Goal: Task Accomplishment & Management: Manage account settings

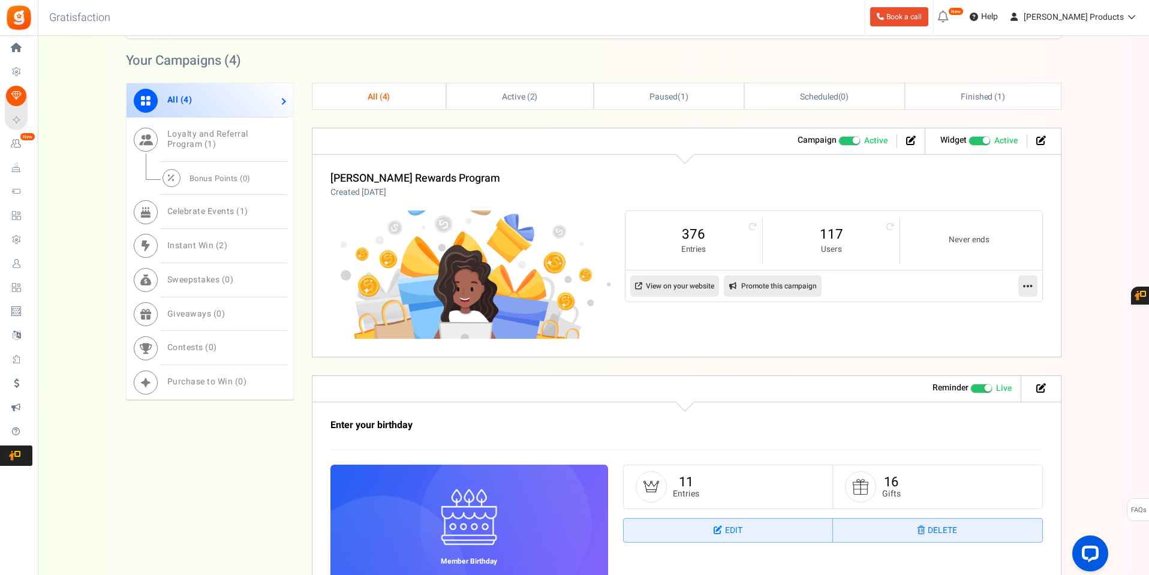
scroll to position [508, 0]
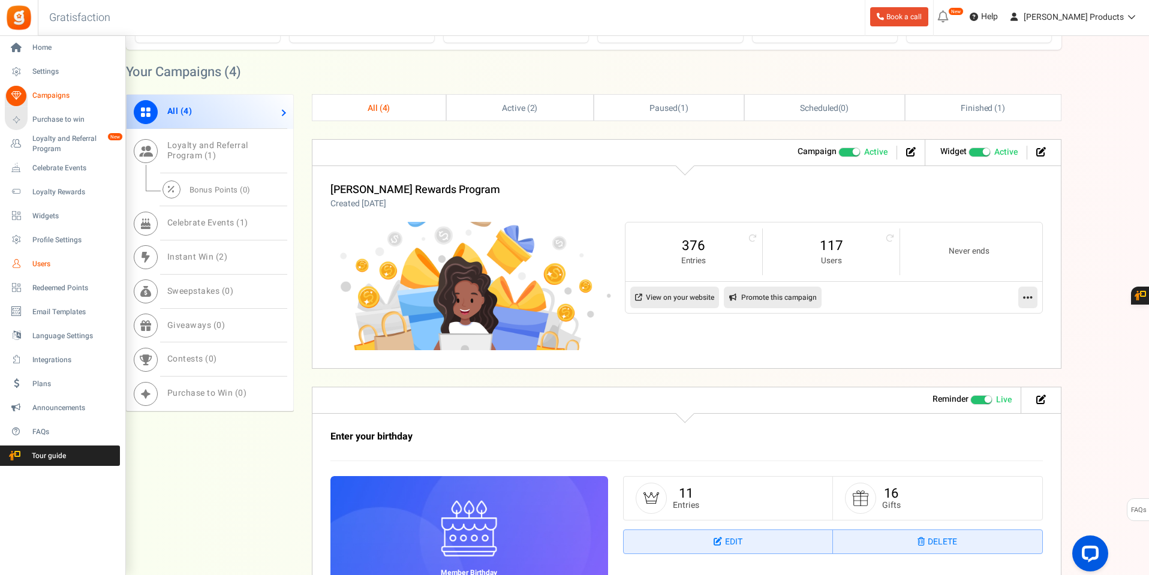
click at [37, 263] on span "Users" at bounding box center [74, 264] width 84 height 10
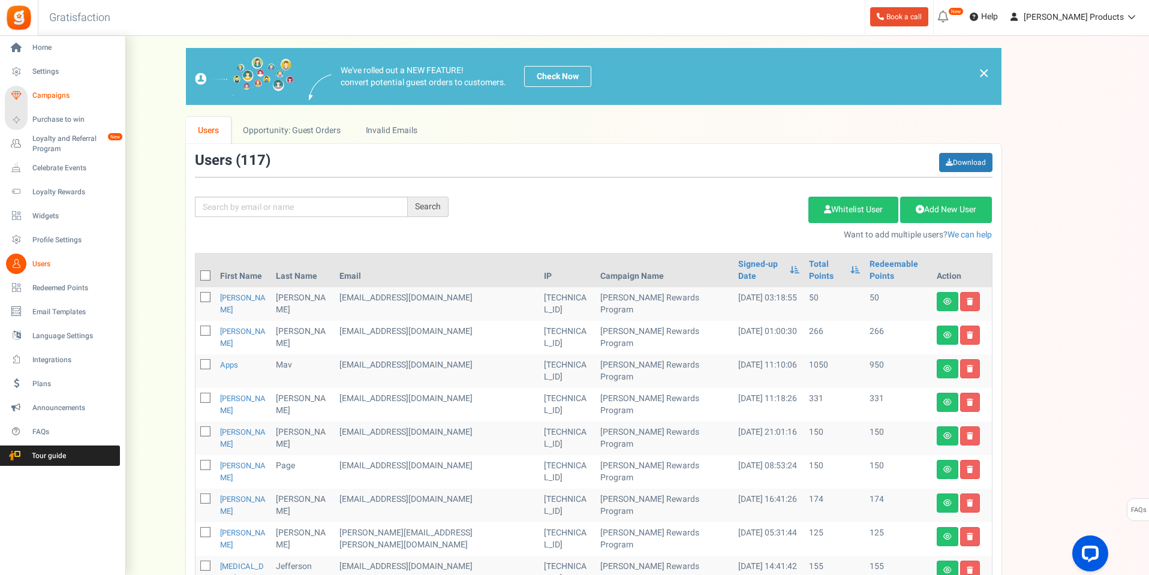
click at [49, 94] on span "Campaigns" at bounding box center [74, 96] width 84 height 10
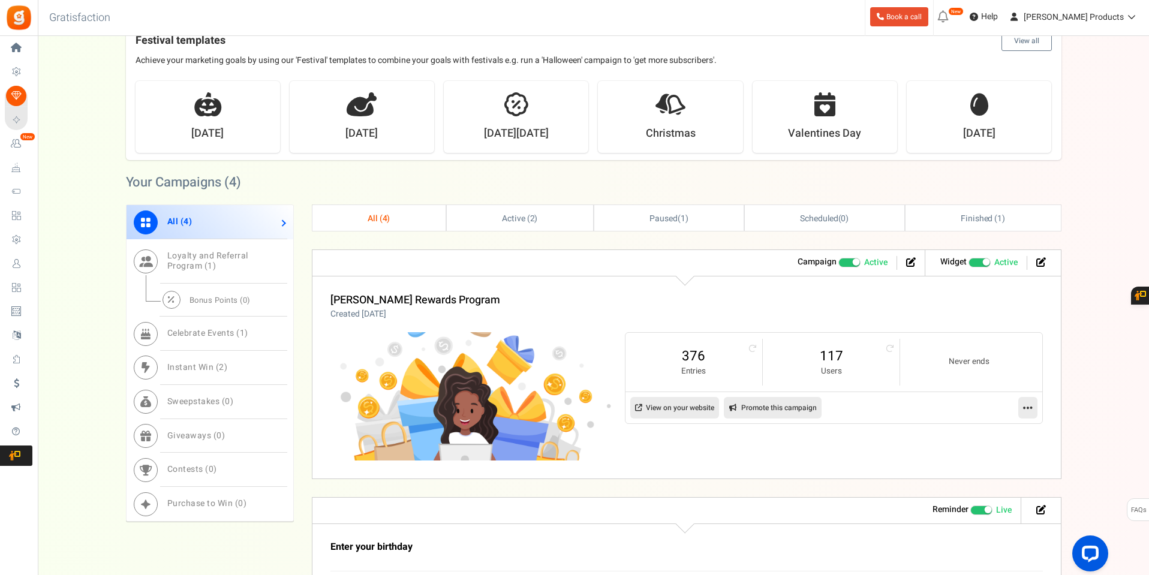
scroll to position [600, 0]
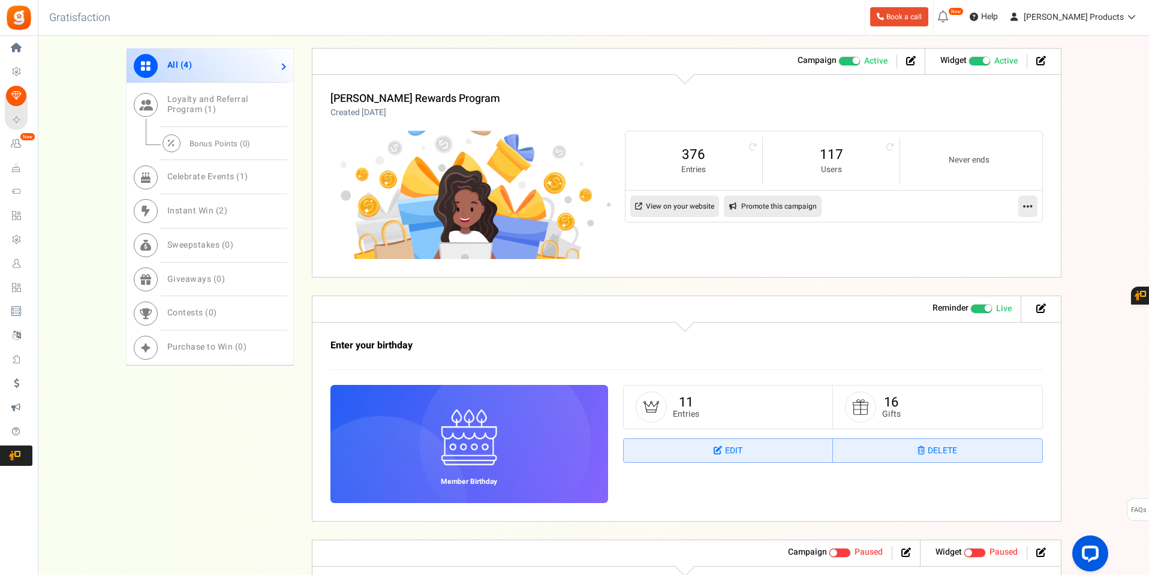
click at [835, 165] on small "Users" at bounding box center [831, 169] width 113 height 11
click at [829, 152] on link "117" at bounding box center [831, 154] width 113 height 19
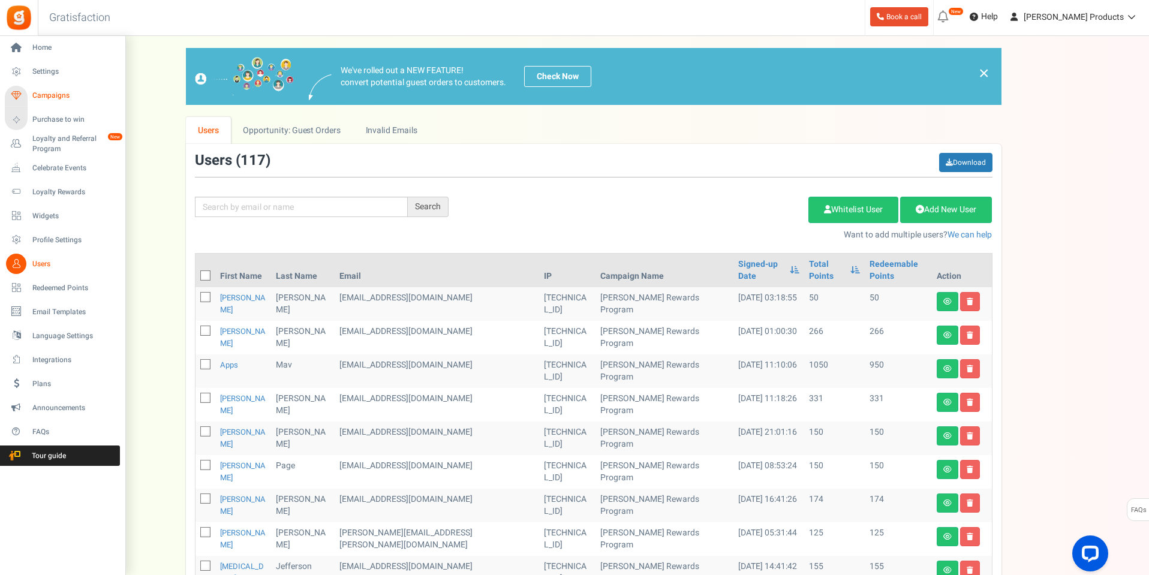
click at [59, 95] on span "Campaigns" at bounding box center [74, 96] width 84 height 10
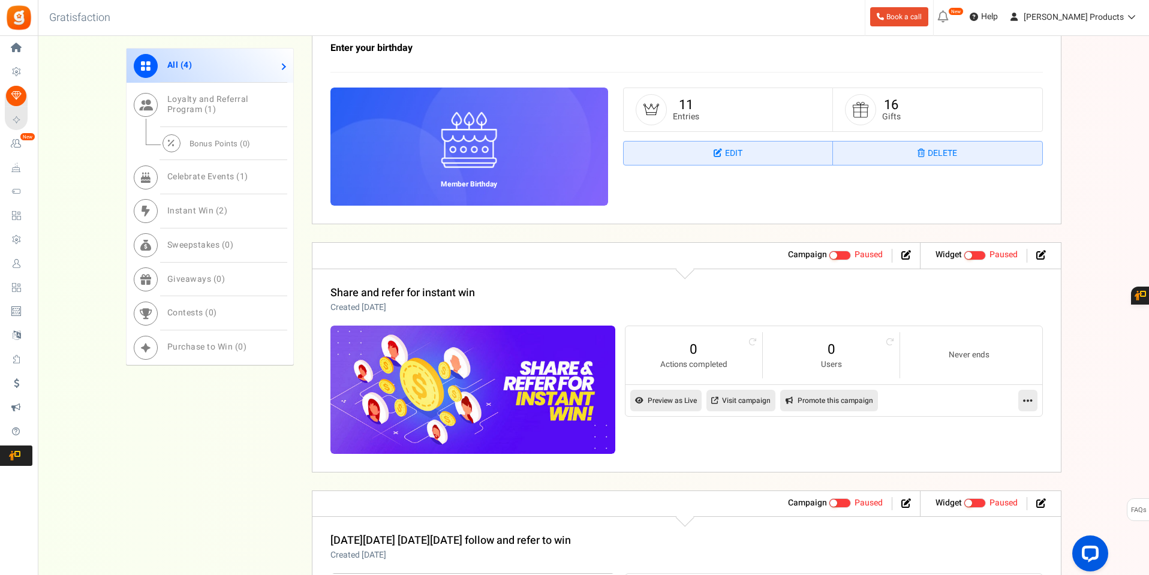
scroll to position [899, 0]
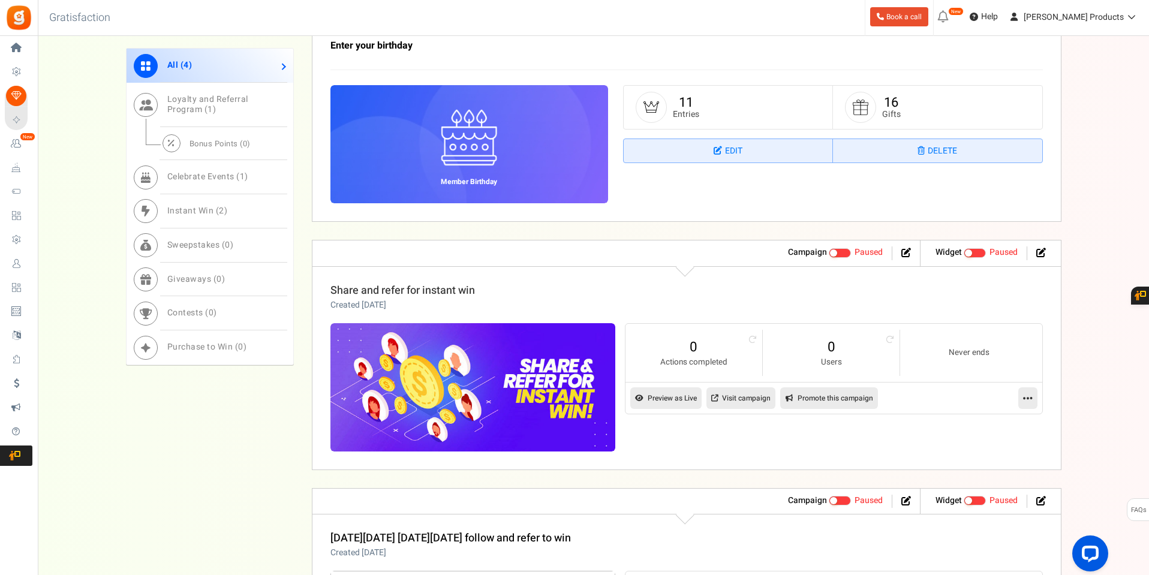
click at [437, 291] on link "Share and refer for instant win" at bounding box center [402, 290] width 145 height 16
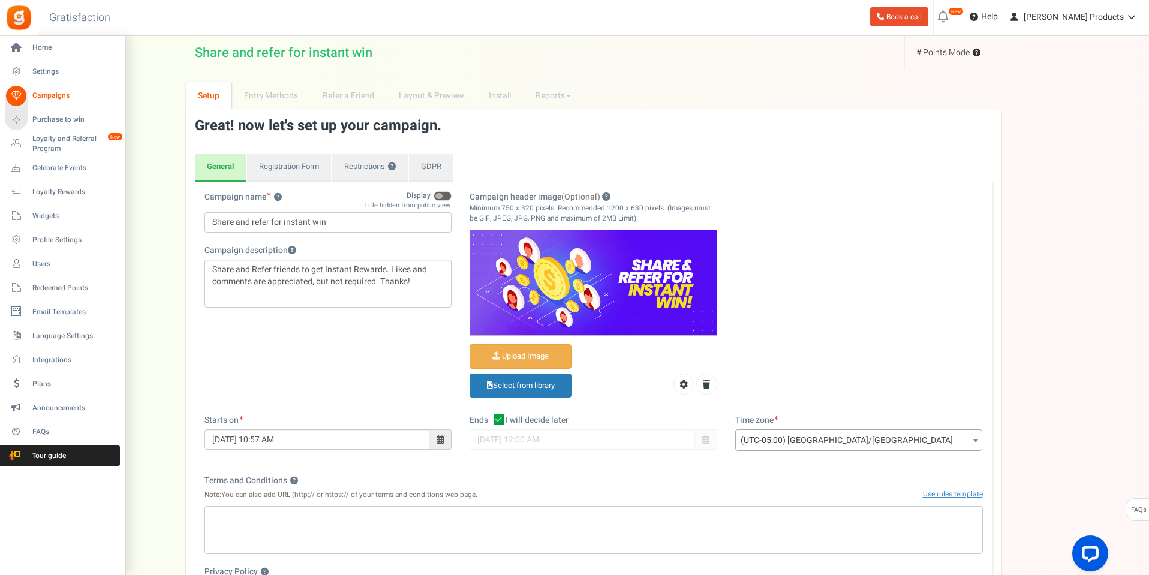
click at [59, 94] on span "Campaigns" at bounding box center [74, 96] width 84 height 10
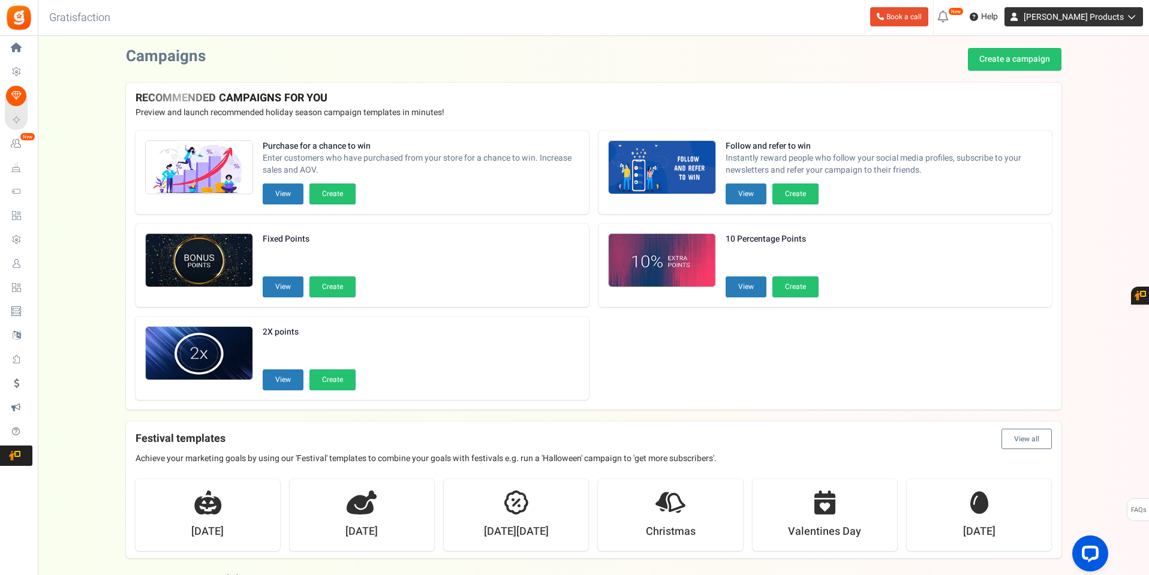
click at [1106, 10] on link "[PERSON_NAME] Products" at bounding box center [1073, 16] width 139 height 19
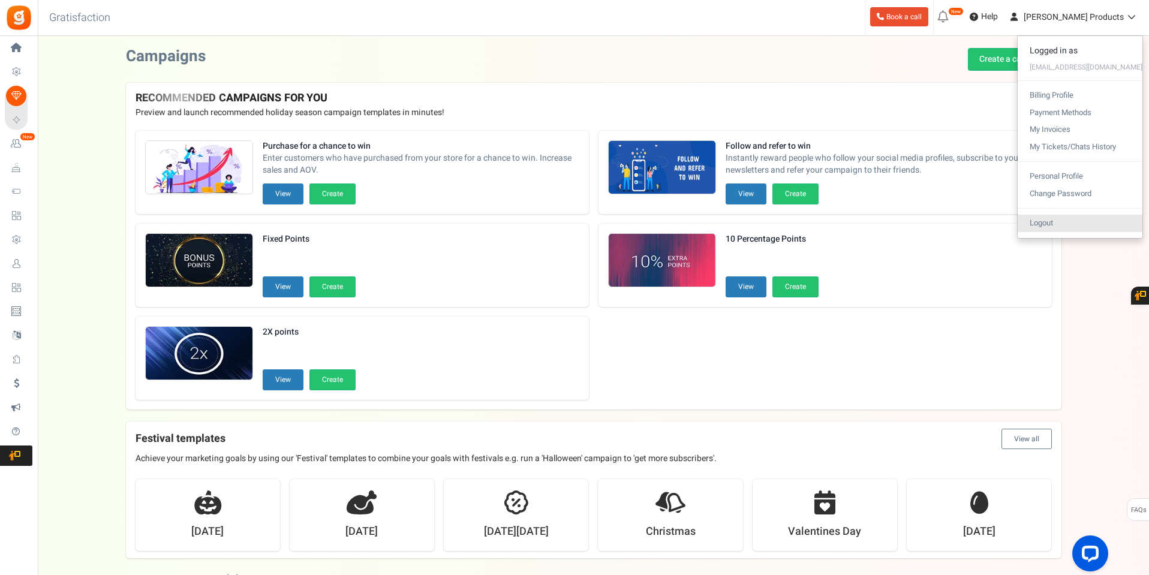
click at [1051, 225] on link "Logout" at bounding box center [1080, 223] width 125 height 17
